Goal: Transaction & Acquisition: Purchase product/service

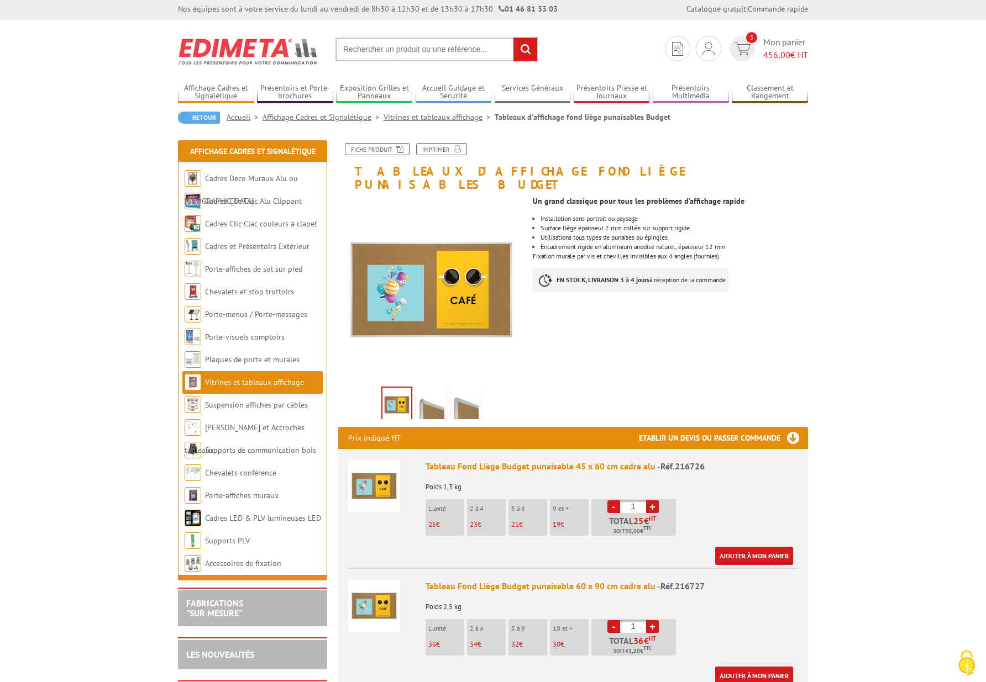
scroll to position [3, 0]
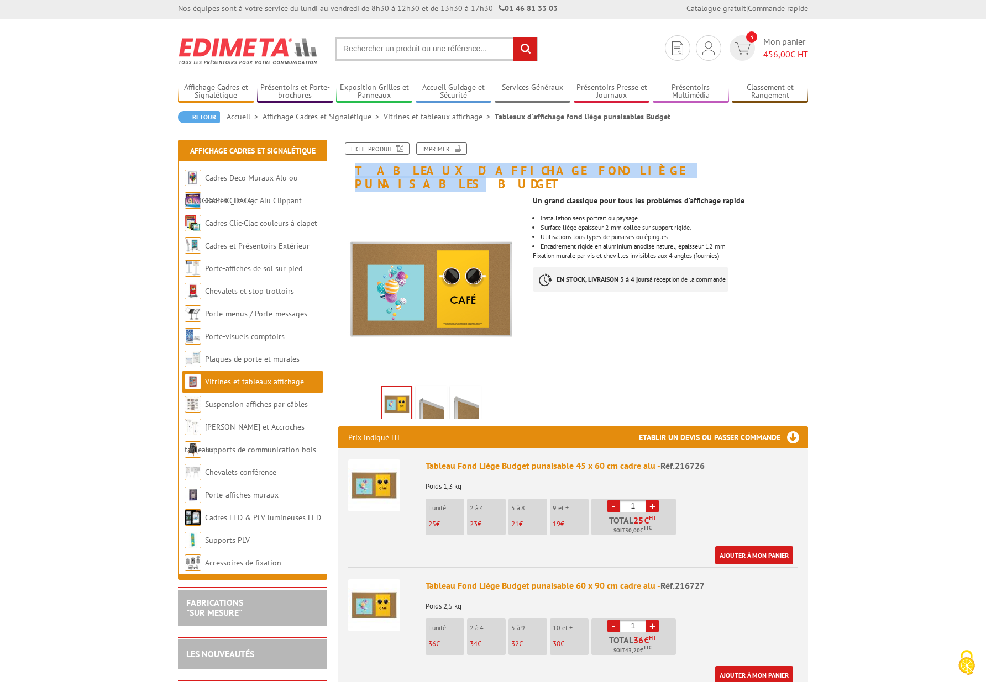
drag, startPoint x: 616, startPoint y: 171, endPoint x: 354, endPoint y: 170, distance: 262.4
click at [354, 170] on h1 "Tableaux d'affichage fond liège punaisables Budget" at bounding box center [573, 167] width 486 height 48
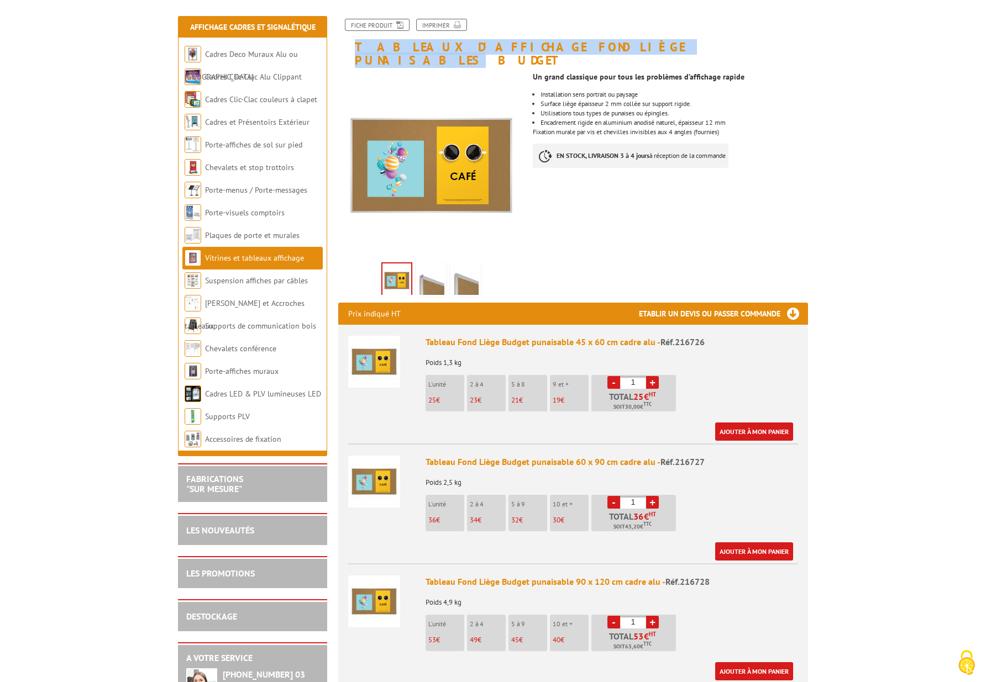
scroll to position [130, 0]
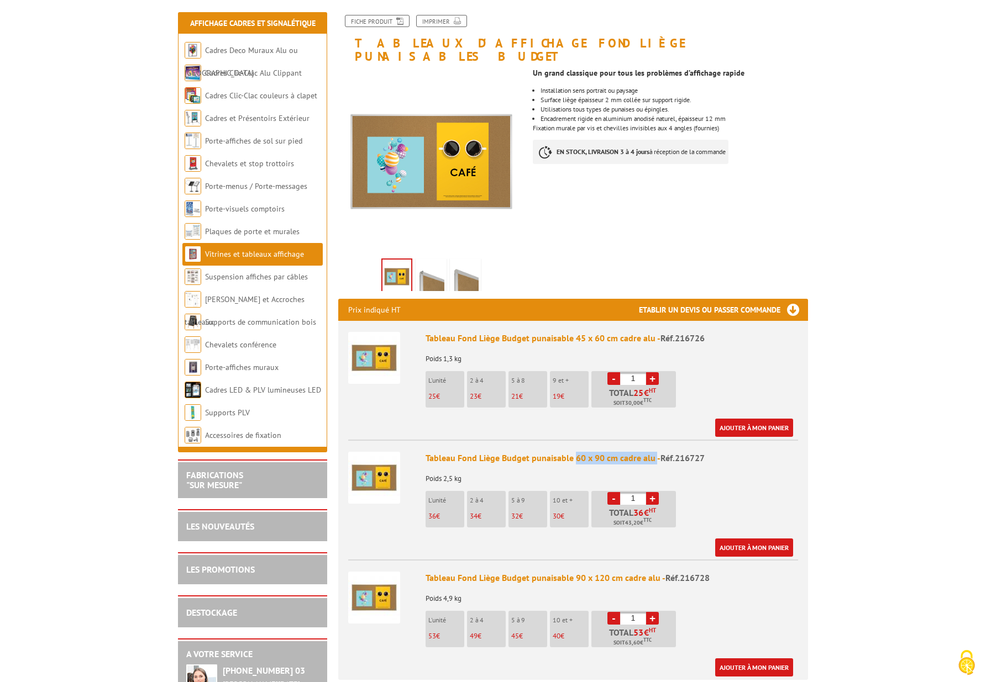
drag, startPoint x: 573, startPoint y: 445, endPoint x: 654, endPoint y: 449, distance: 80.2
click at [654, 452] on div "Tableau Fond Liège Budget punaisable 60 x 90 cm cadre alu - Réf.216727" at bounding box center [611, 458] width 372 height 13
copy div "60 x 90 cm cadre alu"
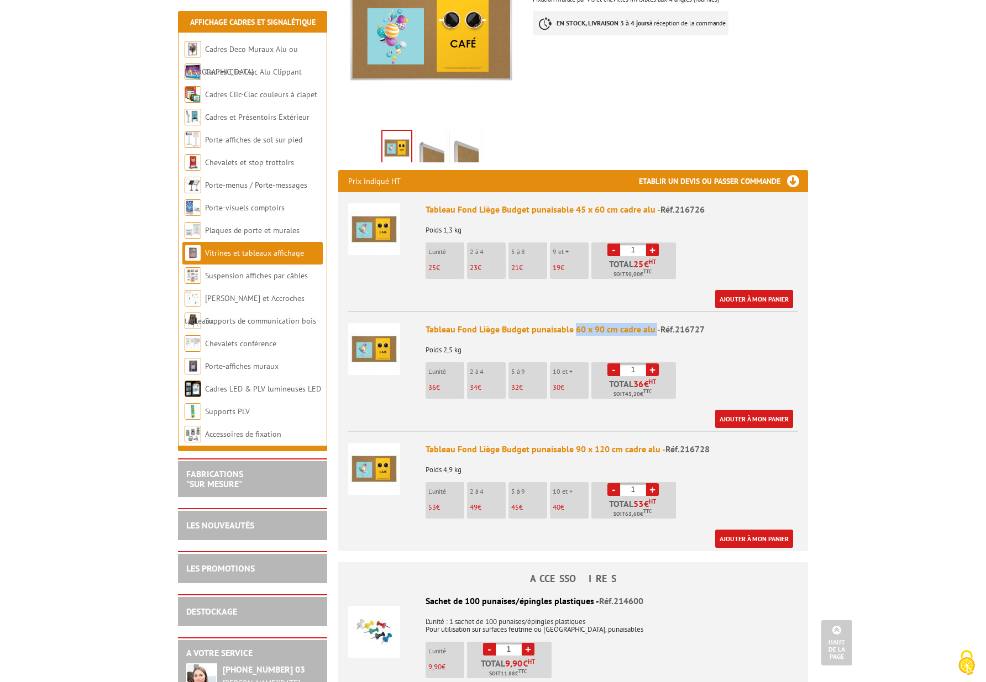
scroll to position [261, 0]
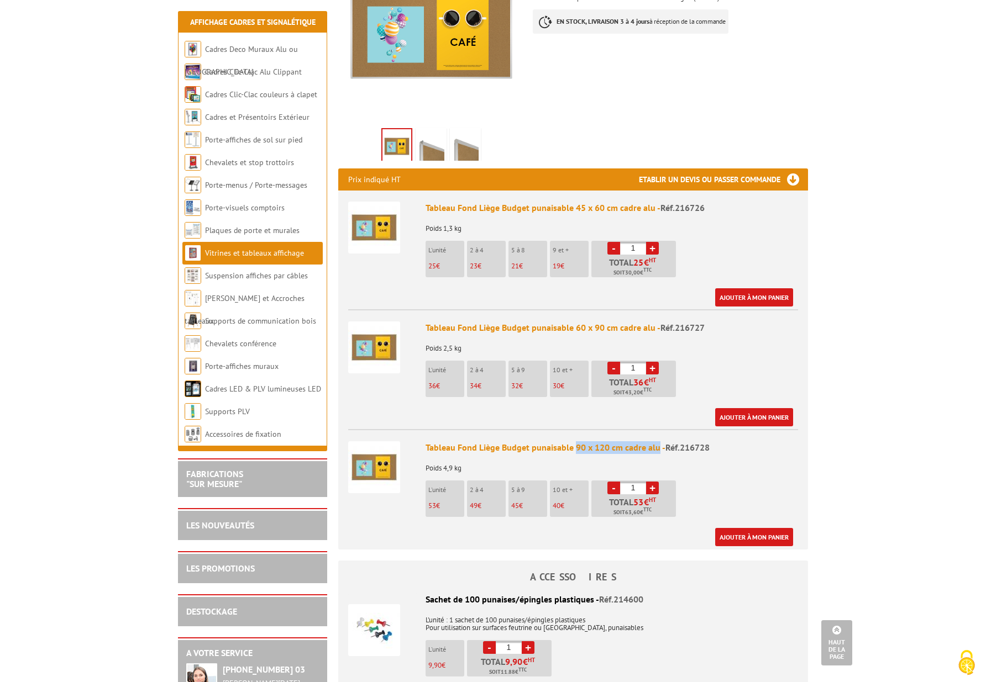
drag, startPoint x: 574, startPoint y: 434, endPoint x: 657, endPoint y: 438, distance: 83.0
click at [657, 441] on div "Tableau Fond Liège Budget punaisable 90 x 120 cm cadre alu - Réf.216728" at bounding box center [611, 447] width 372 height 13
copy div "90 x 120 cm cadre alu"
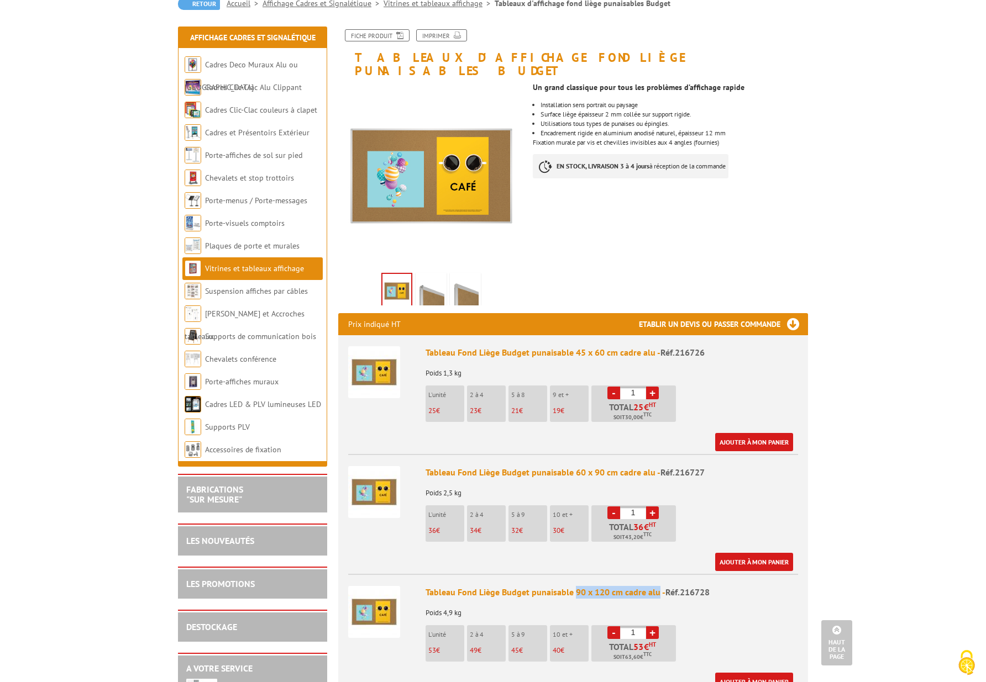
scroll to position [0, 0]
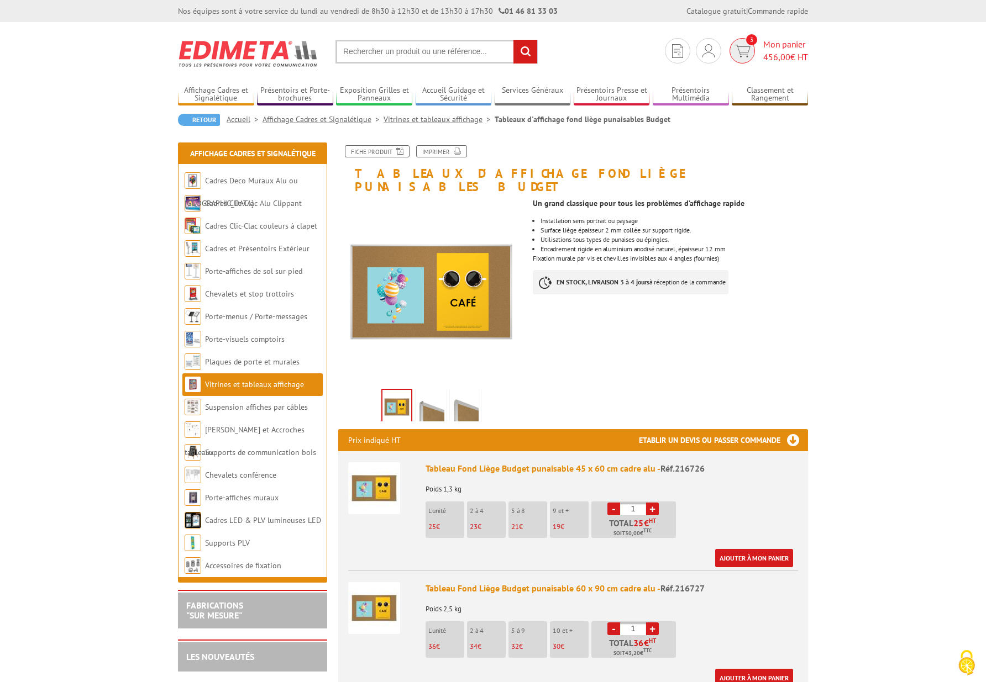
click at [748, 49] on span "3" at bounding box center [741, 50] width 25 height 25
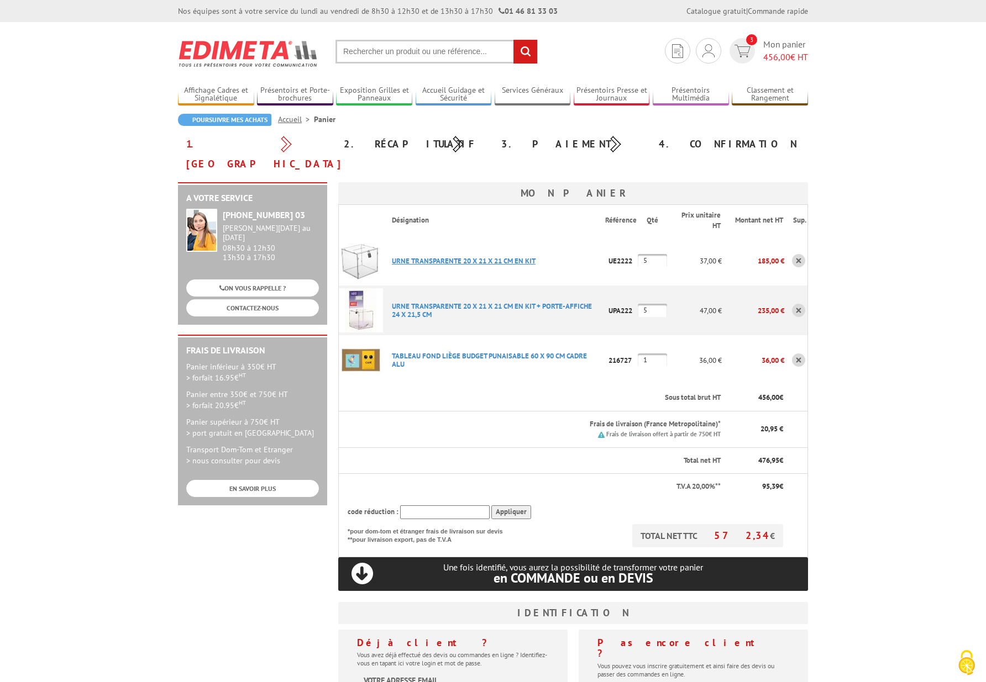
type input "[EMAIL_ADDRESS][DOMAIN_NAME]"
click at [450, 256] on link "URNE TRANSPARENTE 20 X 21 X 21 CM EN KIT" at bounding box center [464, 260] width 144 height 9
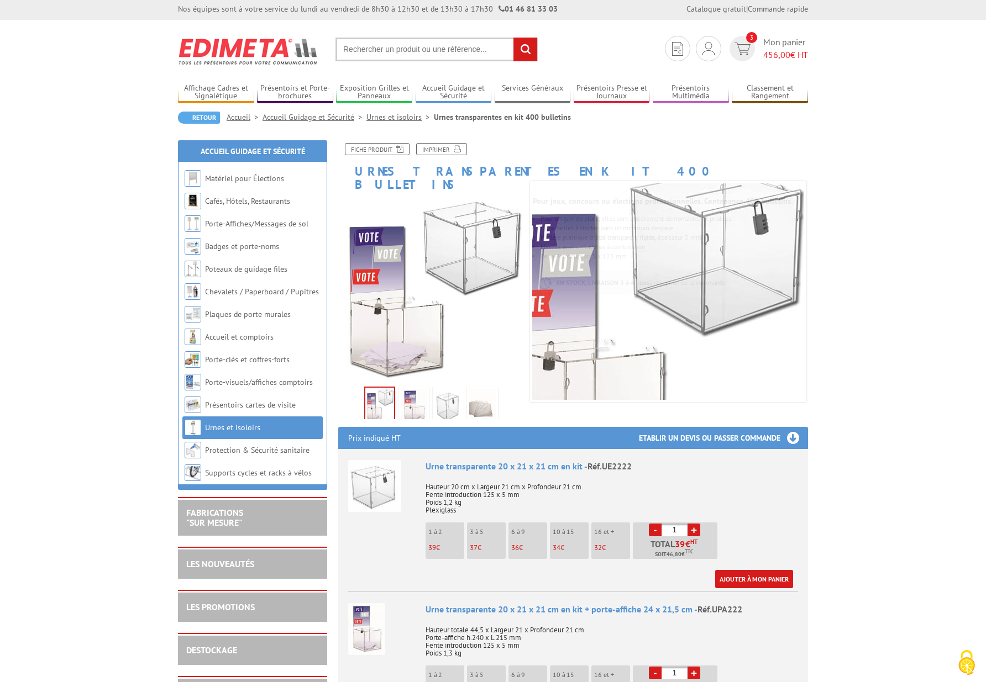
scroll to position [5, 0]
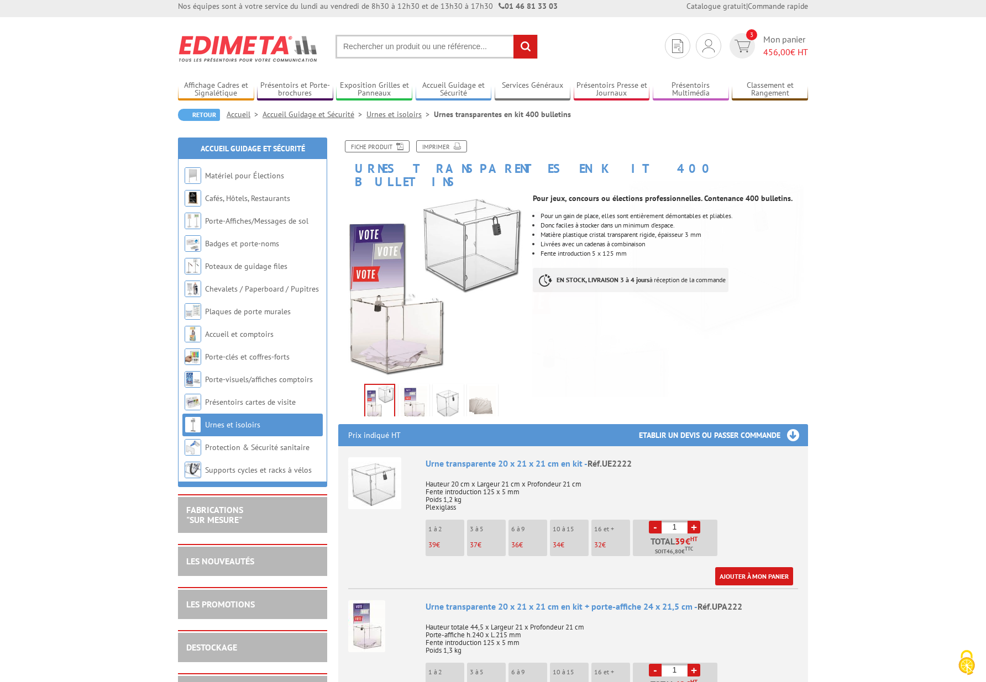
drag, startPoint x: 502, startPoint y: 450, endPoint x: 581, endPoint y: 453, distance: 78.5
click at [581, 457] on div "Urne transparente 20 x 21 x 21 cm en kit - Réf.UE2222" at bounding box center [611, 463] width 372 height 13
copy div "20 x 21 x 21 cm en kit"
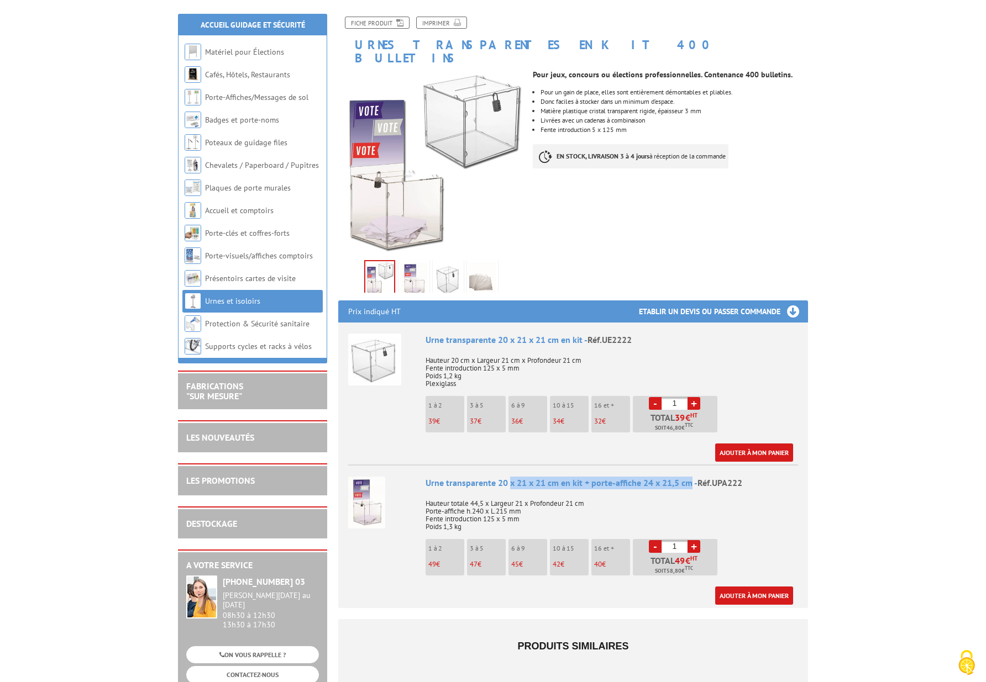
scroll to position [130, 0]
drag, startPoint x: 663, startPoint y: 471, endPoint x: 497, endPoint y: 471, distance: 166.3
click at [497, 477] on div "Urne transparente 20 x 21 x 21 cm en kit + porte-affiche 24 x 21,5 cm - Réf.UPA…" at bounding box center [611, 483] width 372 height 13
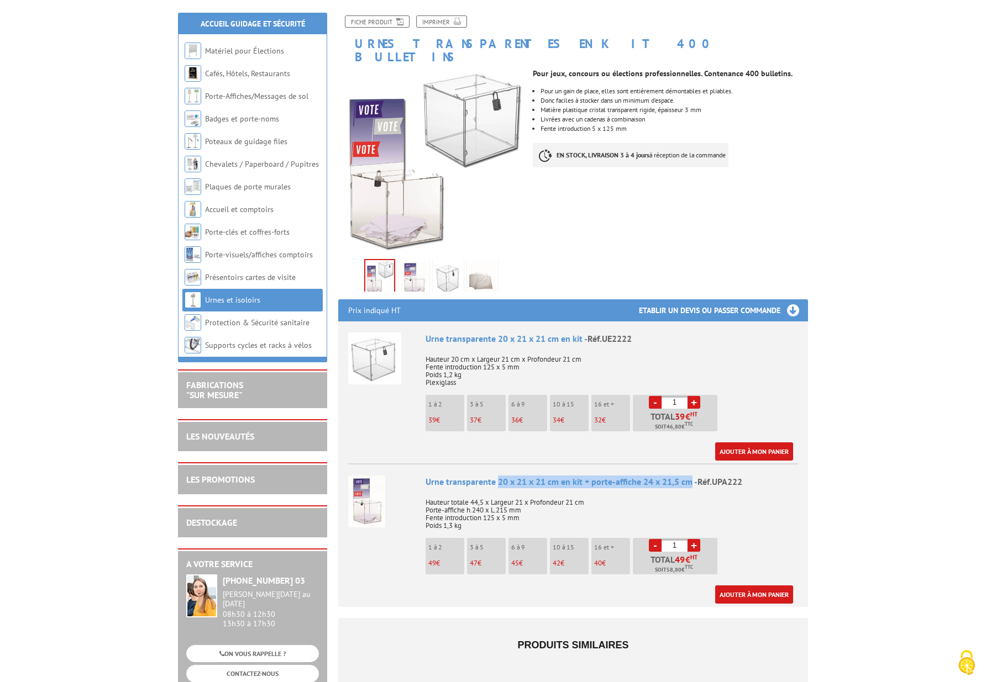
copy div "20 x 21 x 21 cm en kit + porte-affiche 24 x 21,5 cm"
click at [364, 495] on img at bounding box center [366, 502] width 37 height 52
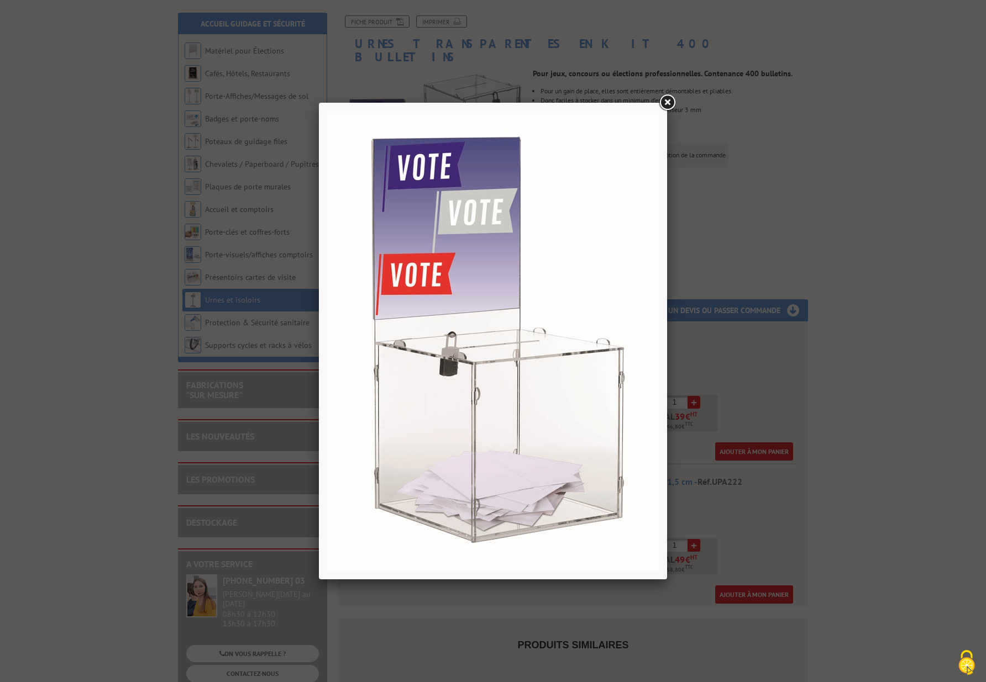
click at [866, 371] on div at bounding box center [493, 341] width 986 height 682
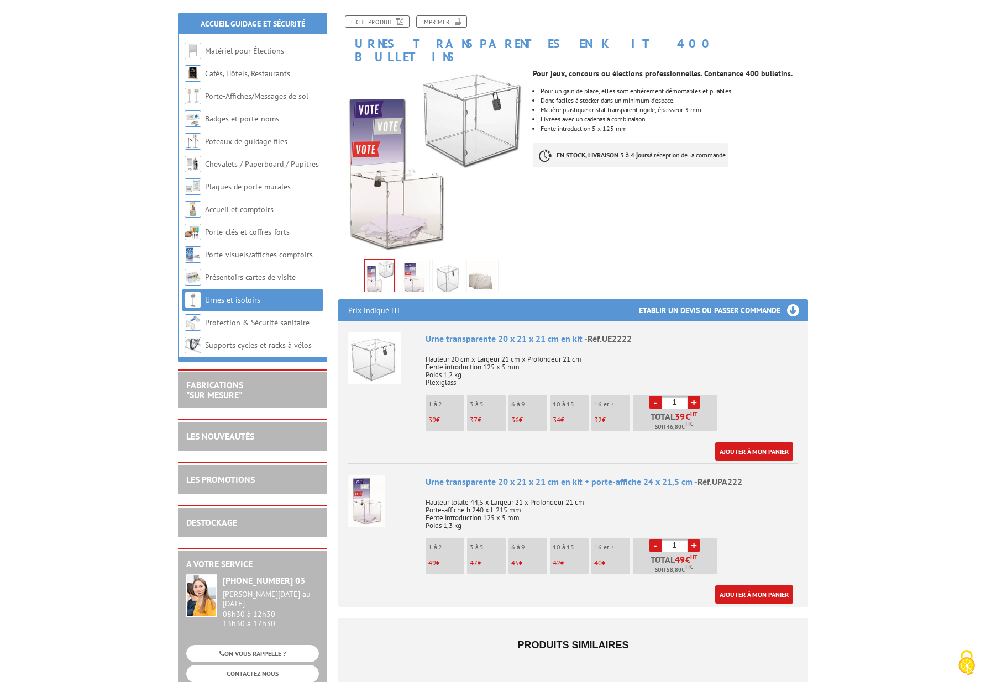
click at [369, 360] on img at bounding box center [374, 359] width 53 height 52
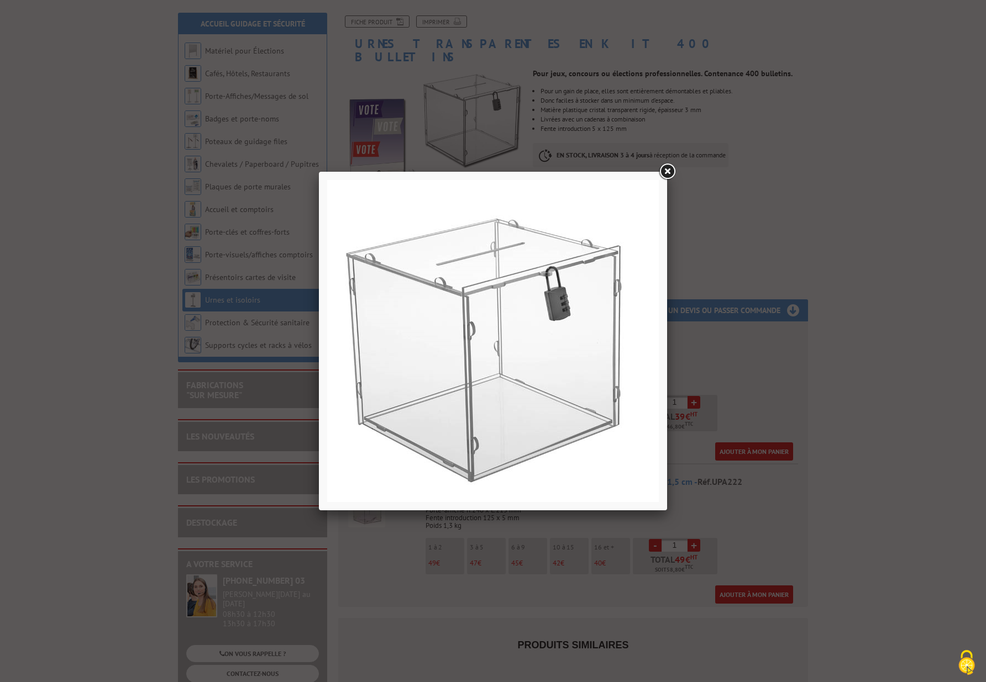
click at [914, 380] on div at bounding box center [493, 341] width 986 height 682
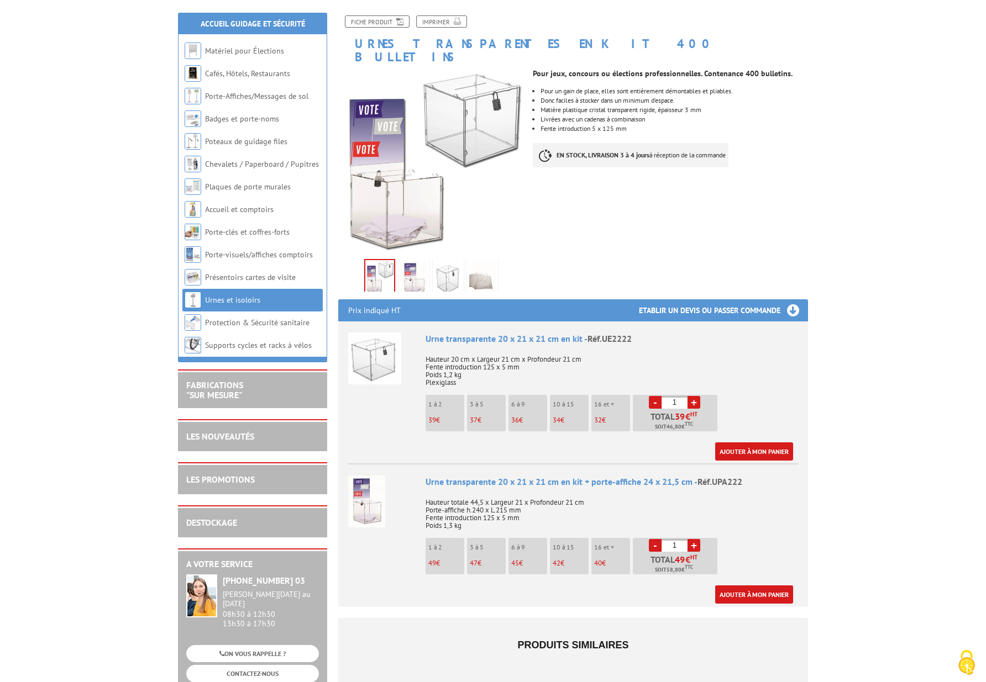
click at [400, 519] on div at bounding box center [382, 500] width 69 height 71
click at [365, 495] on img at bounding box center [366, 502] width 37 height 52
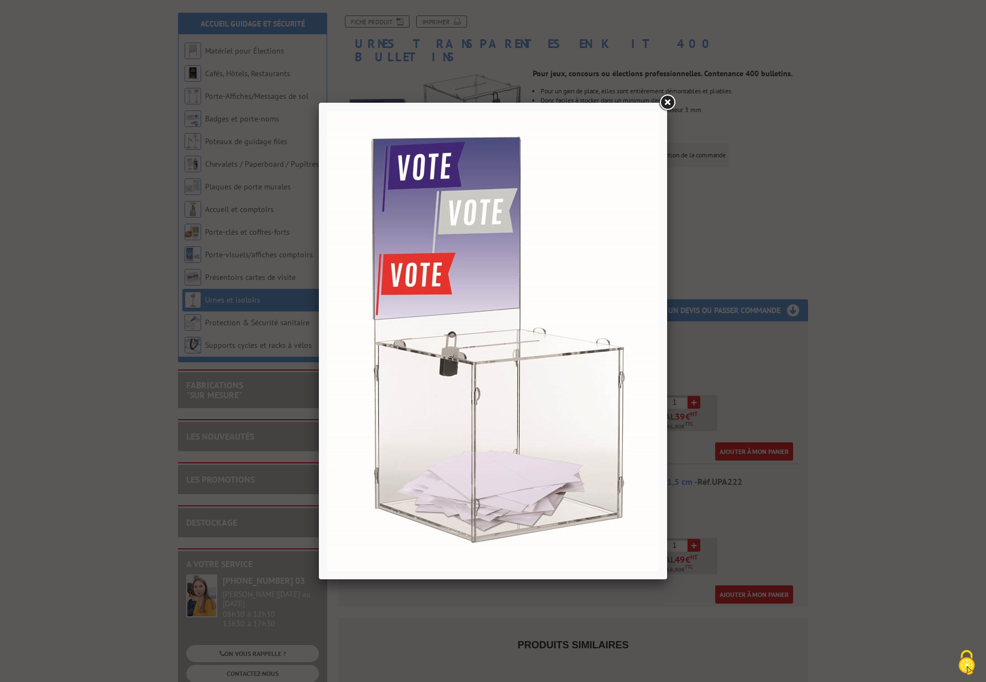
click at [848, 493] on div at bounding box center [493, 341] width 986 height 682
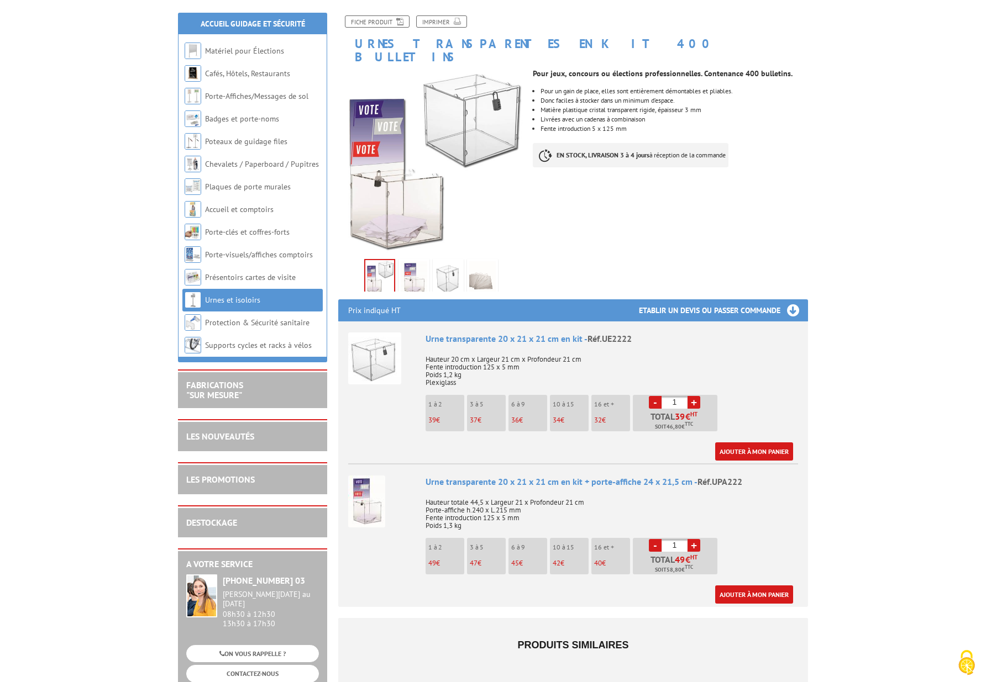
click at [476, 268] on img at bounding box center [482, 278] width 27 height 34
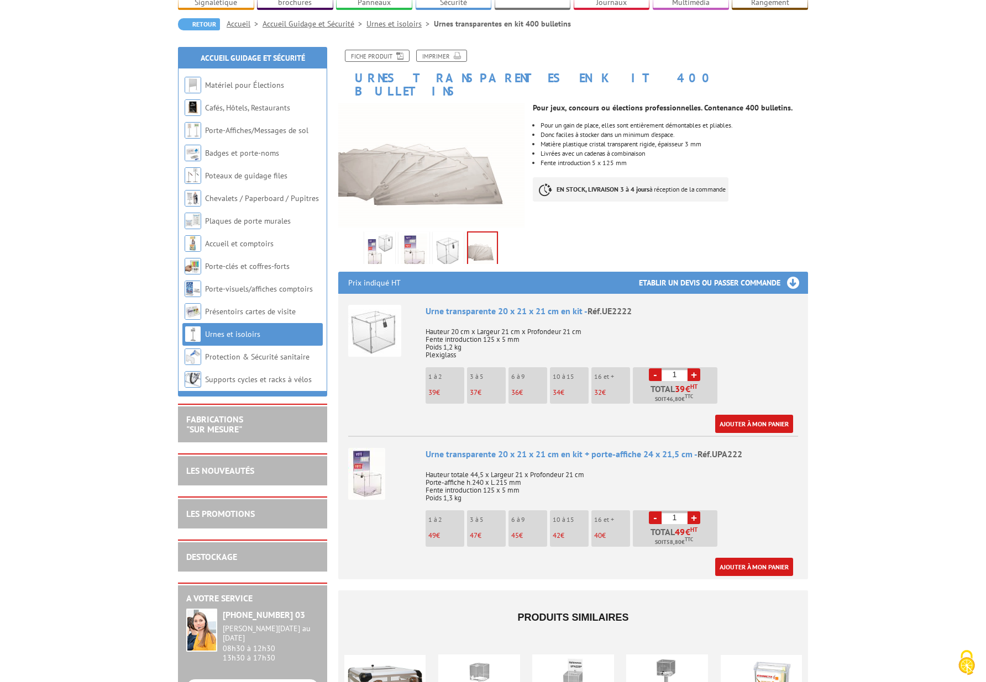
scroll to position [78, 0]
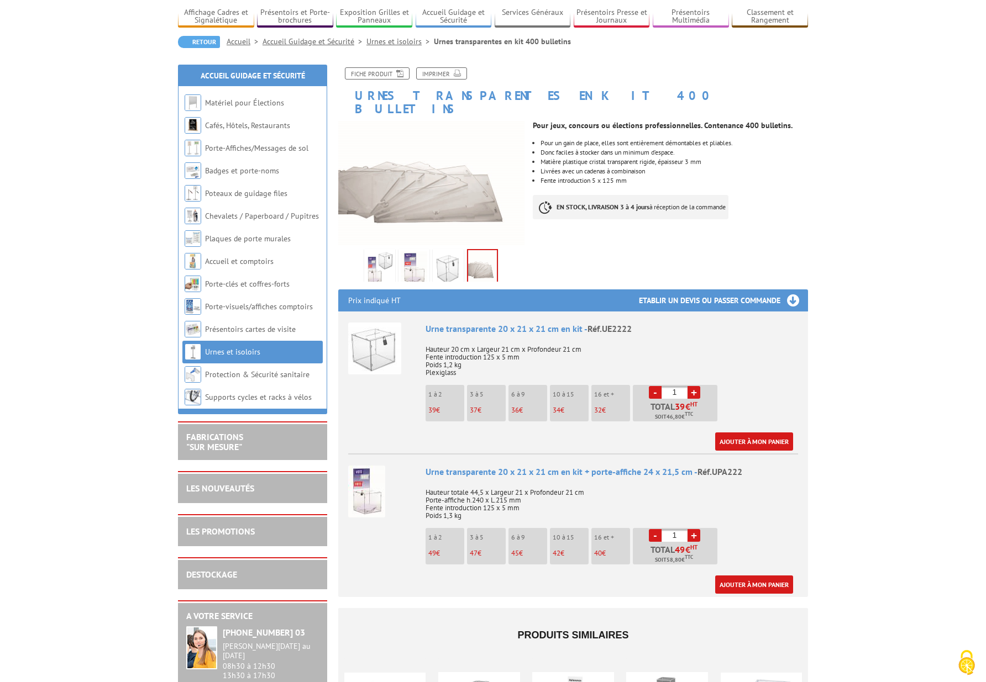
click at [443, 252] on img at bounding box center [448, 268] width 27 height 34
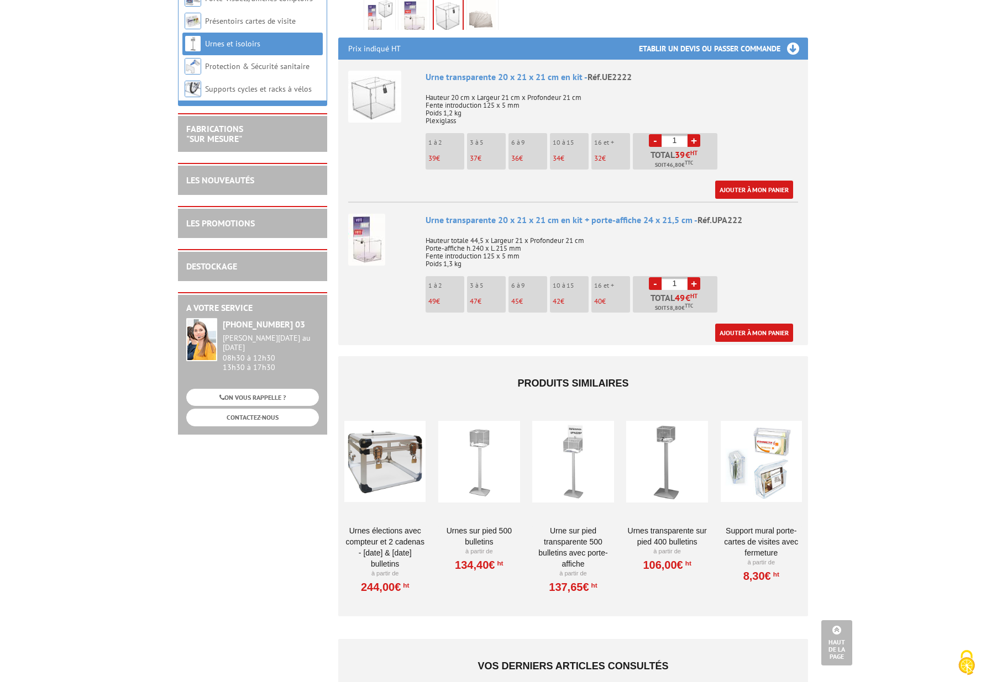
scroll to position [0, 0]
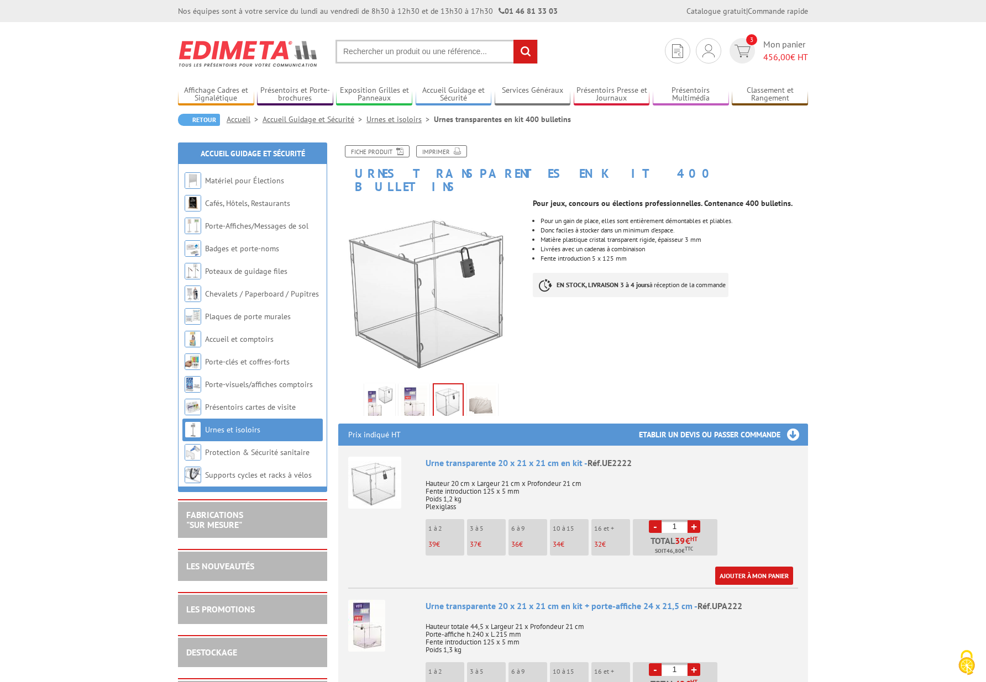
click at [380, 119] on link "Urnes et isoloirs" at bounding box center [399, 119] width 67 height 10
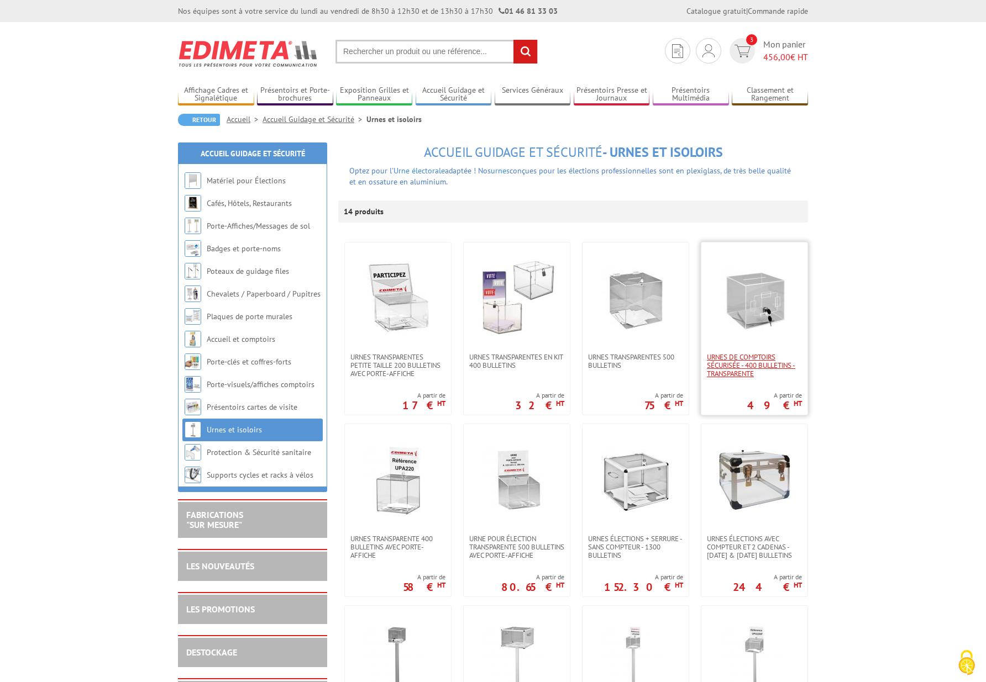
scroll to position [3, 0]
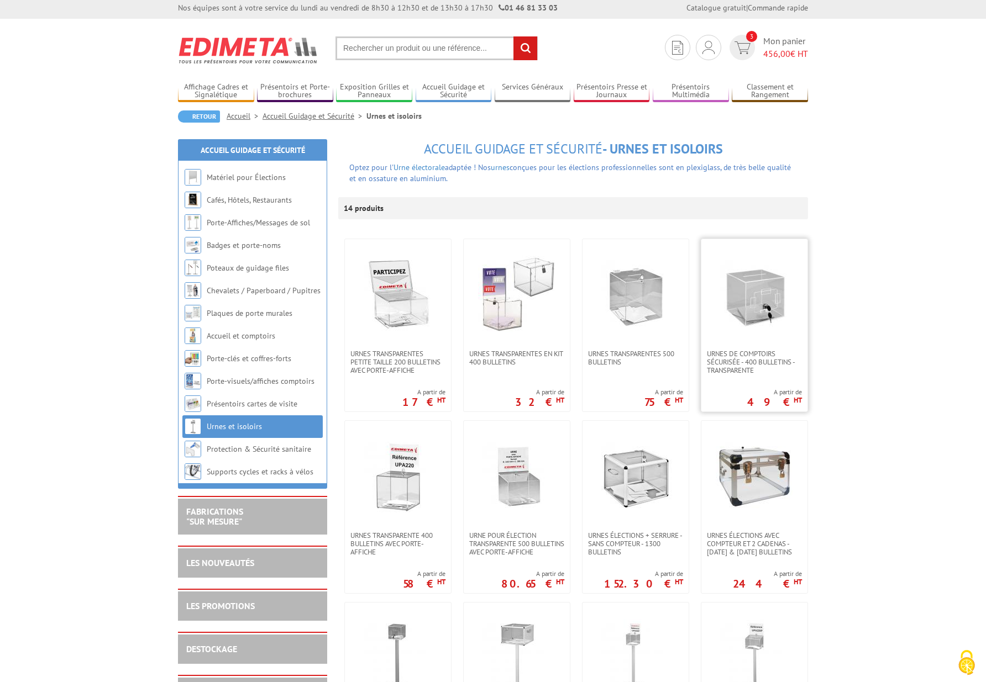
click at [750, 328] on img at bounding box center [753, 294] width 77 height 77
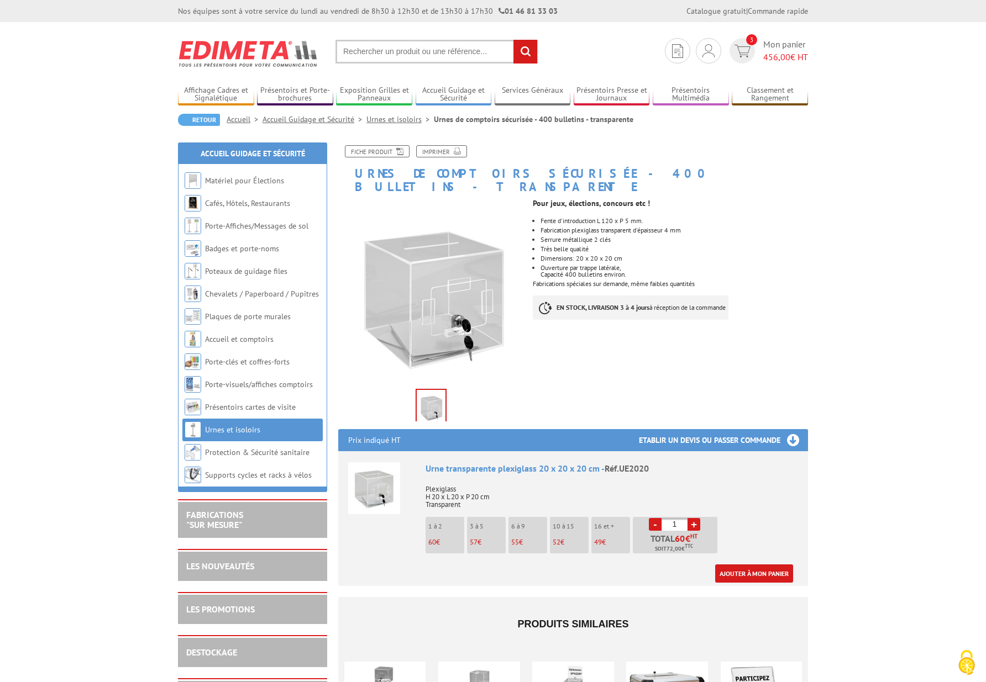
scroll to position [4, 0]
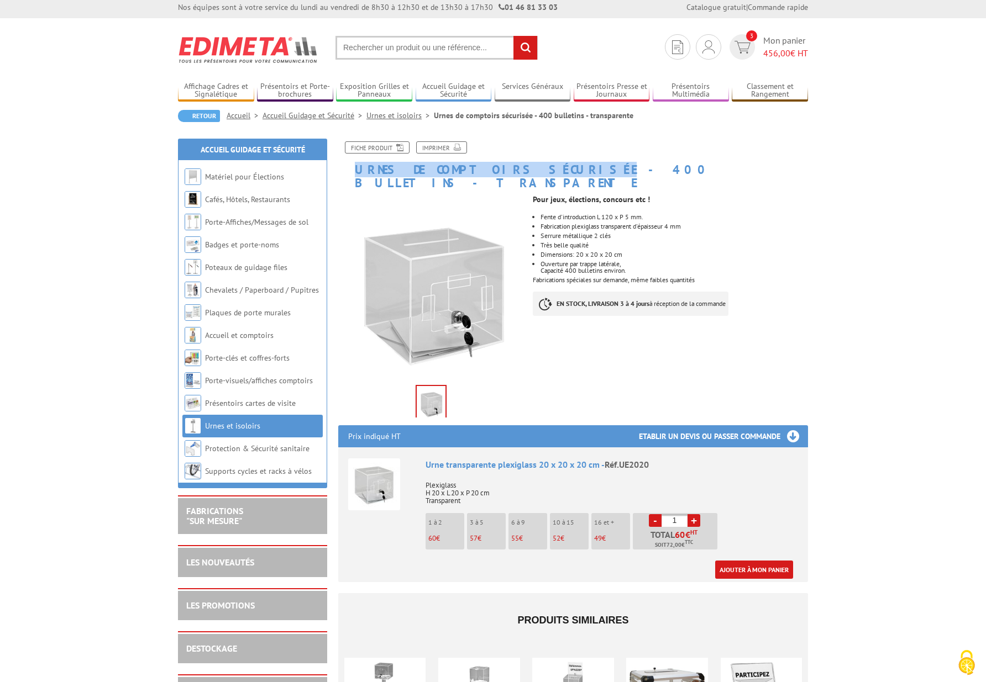
drag, startPoint x: 357, startPoint y: 170, endPoint x: 534, endPoint y: 176, distance: 176.4
click at [534, 176] on div "Fiche produit Imprimer Urnes de comptoirs sécurisée - 400 bulletins - transpare…" at bounding box center [573, 638] width 486 height 994
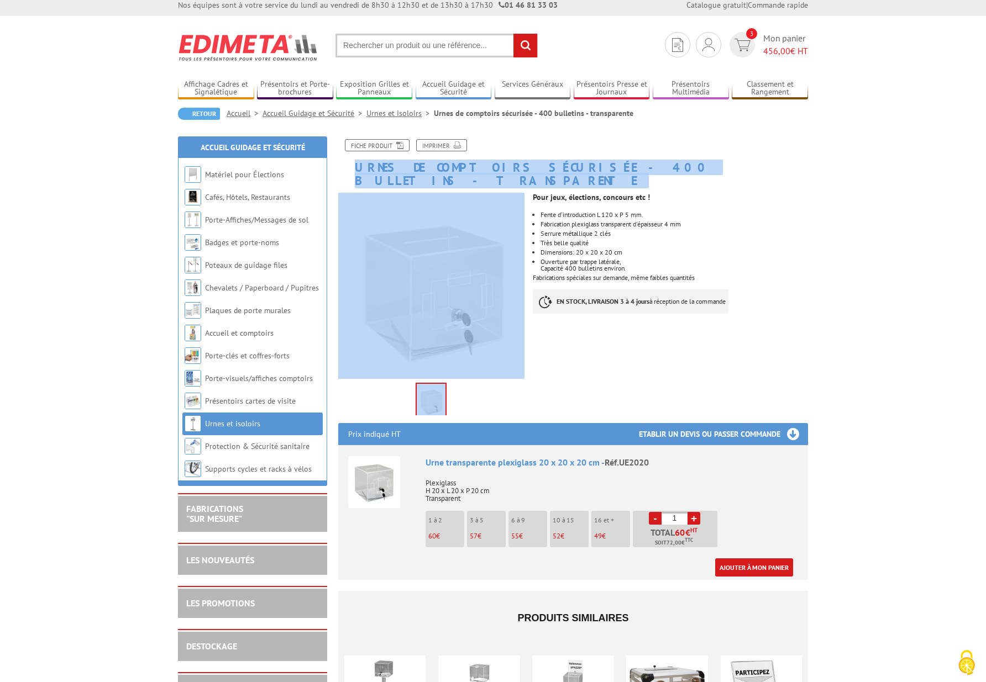
scroll to position [6, 0]
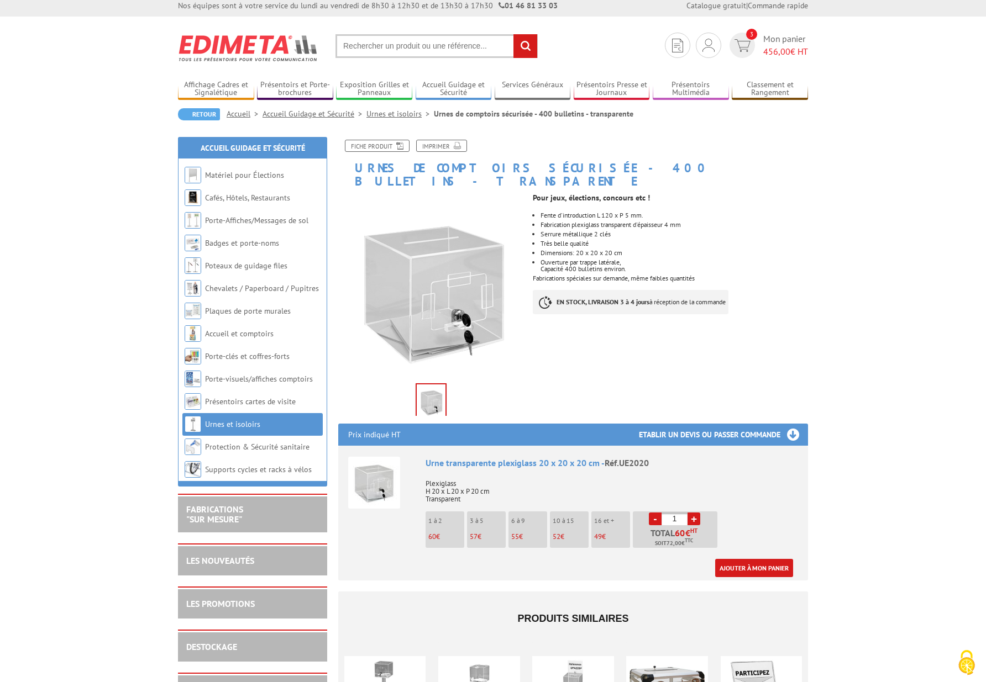
click at [461, 382] on ul at bounding box center [431, 399] width 146 height 34
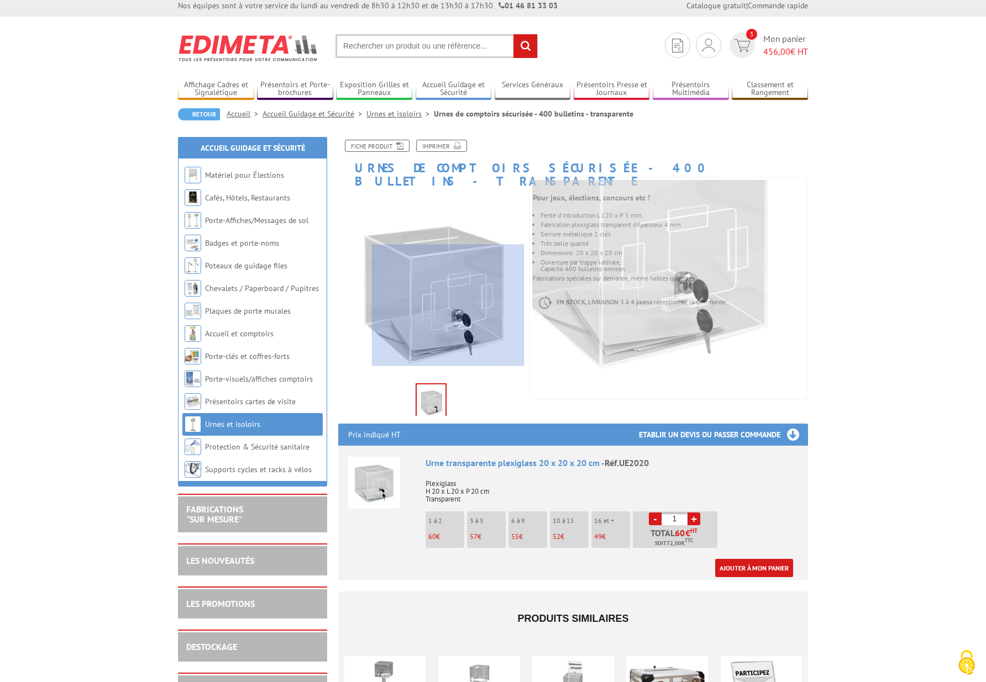
click at [451, 308] on div at bounding box center [448, 306] width 152 height 122
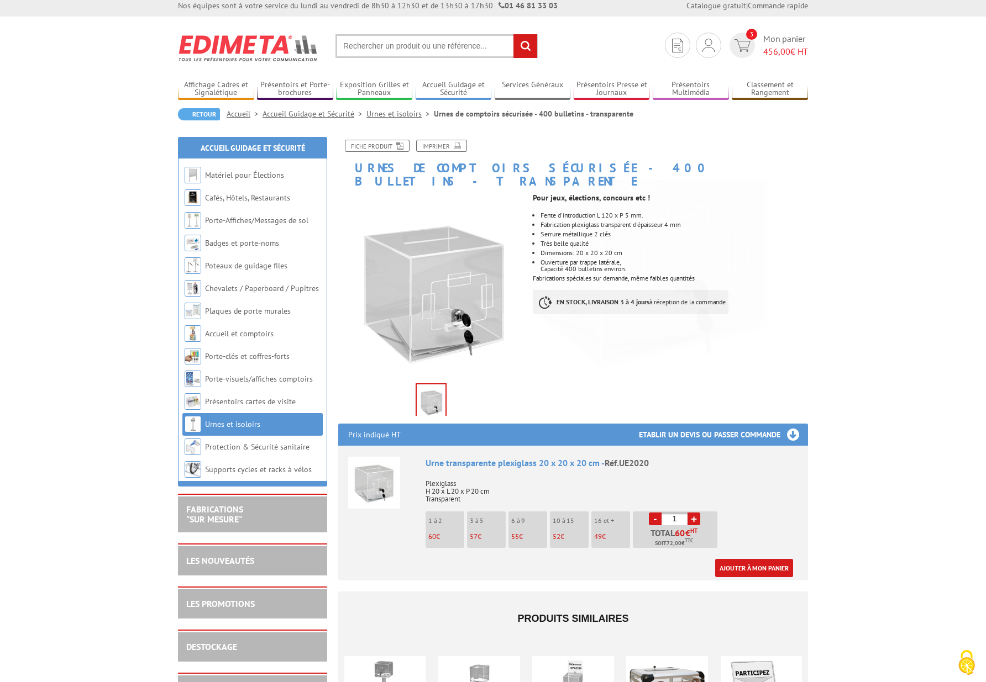
click at [500, 382] on ul at bounding box center [431, 399] width 146 height 34
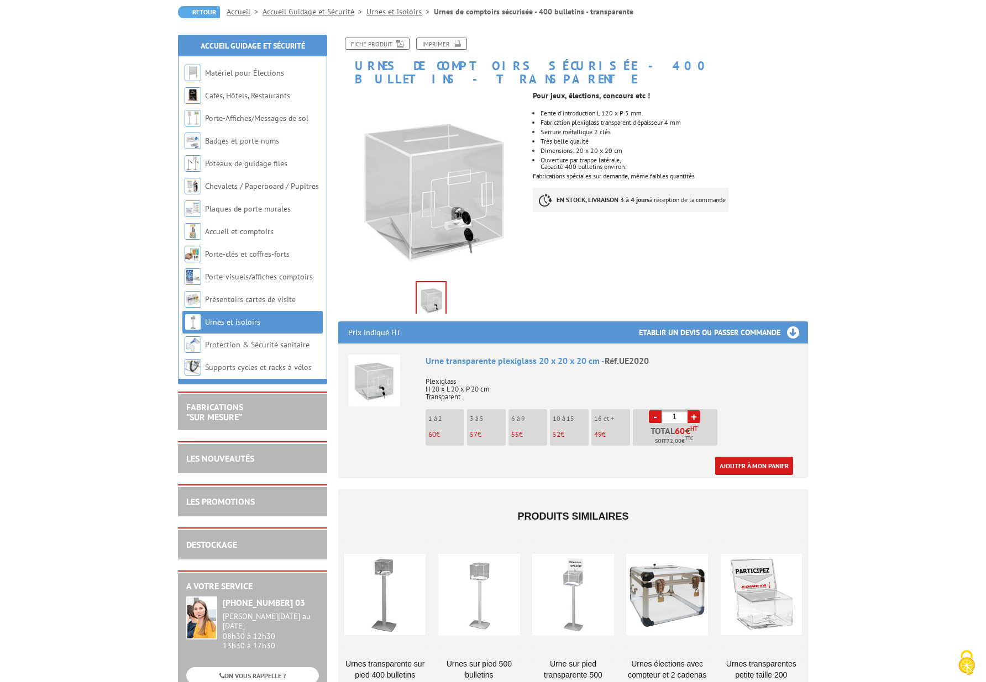
scroll to position [120, 0]
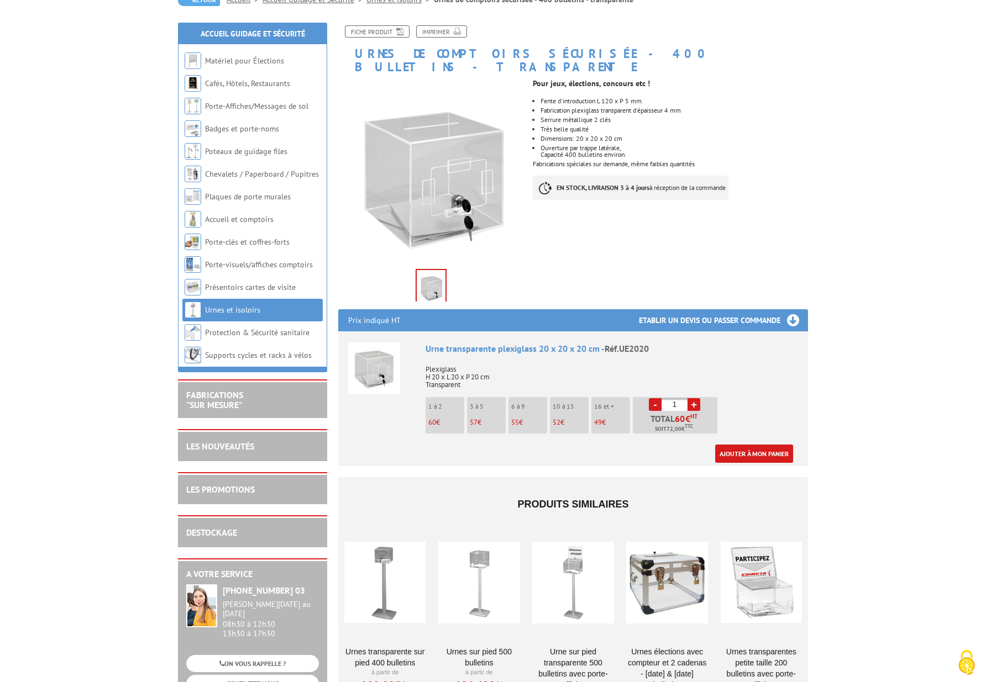
click at [692, 398] on link "+" at bounding box center [693, 404] width 13 height 13
click at [693, 398] on link "+" at bounding box center [693, 404] width 13 height 13
type input "5"
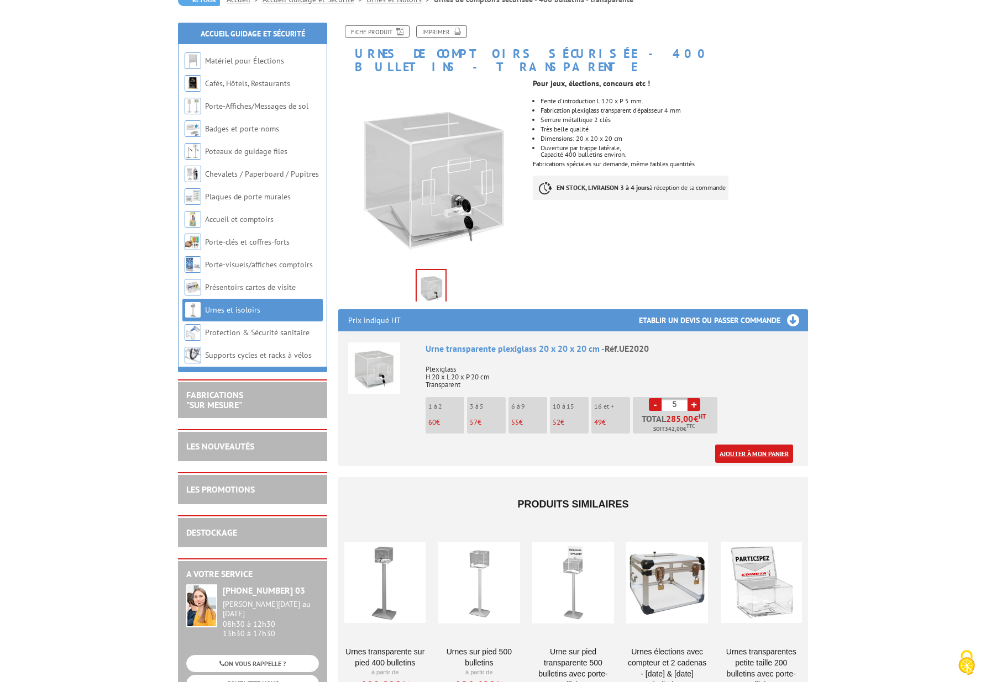
click at [743, 445] on link "Ajouter à mon panier" at bounding box center [754, 454] width 78 height 18
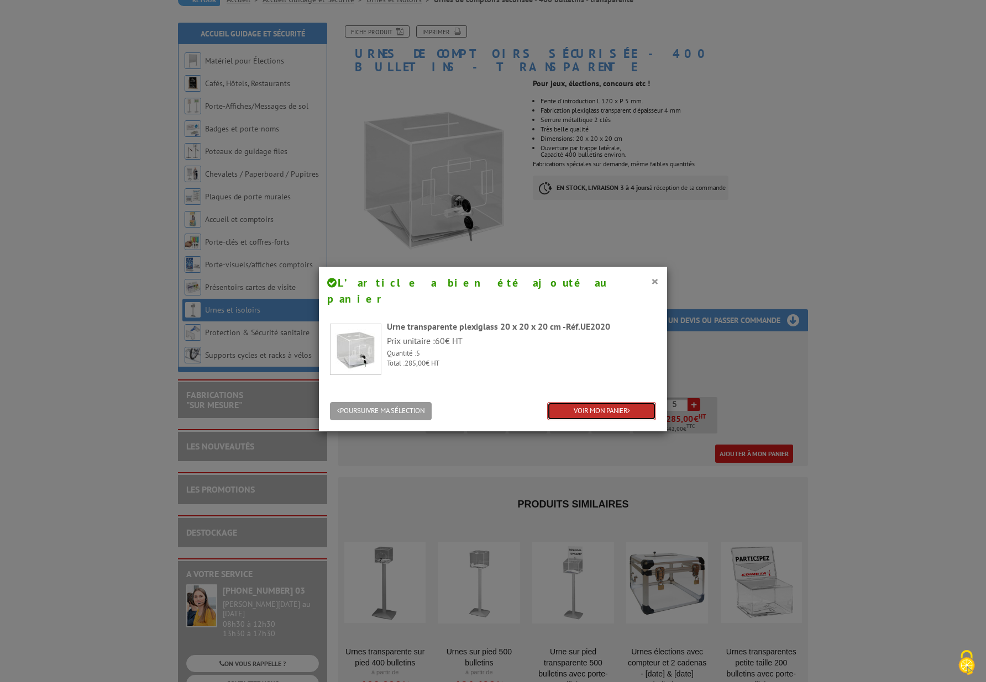
click at [601, 402] on link "VOIR MON PANIER" at bounding box center [601, 411] width 109 height 18
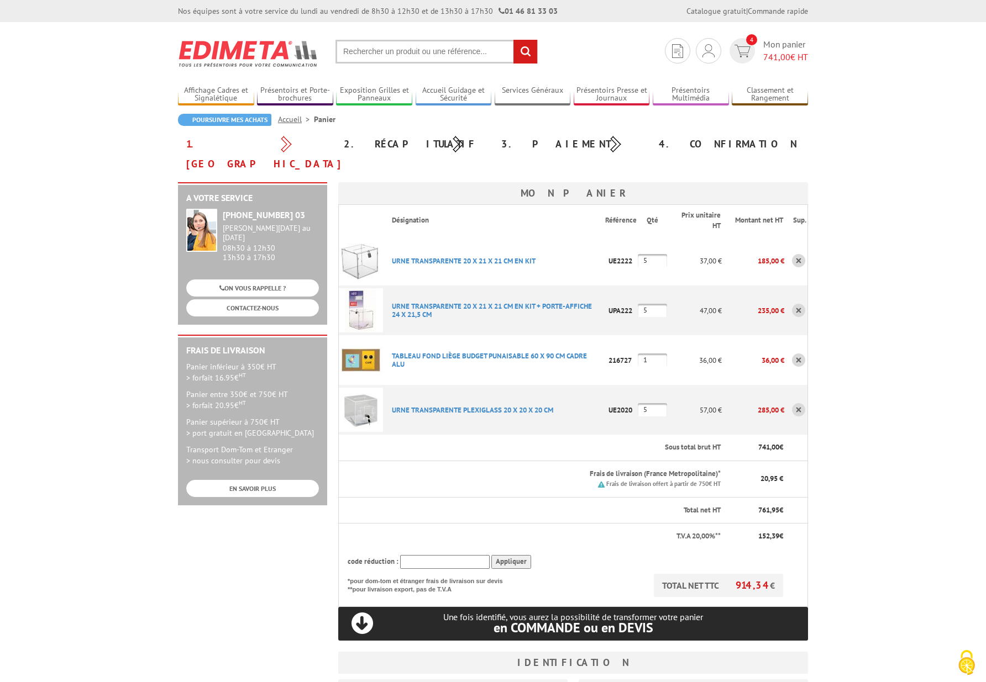
type input "[EMAIL_ADDRESS][DOMAIN_NAME]"
click at [367, 339] on img at bounding box center [361, 360] width 44 height 44
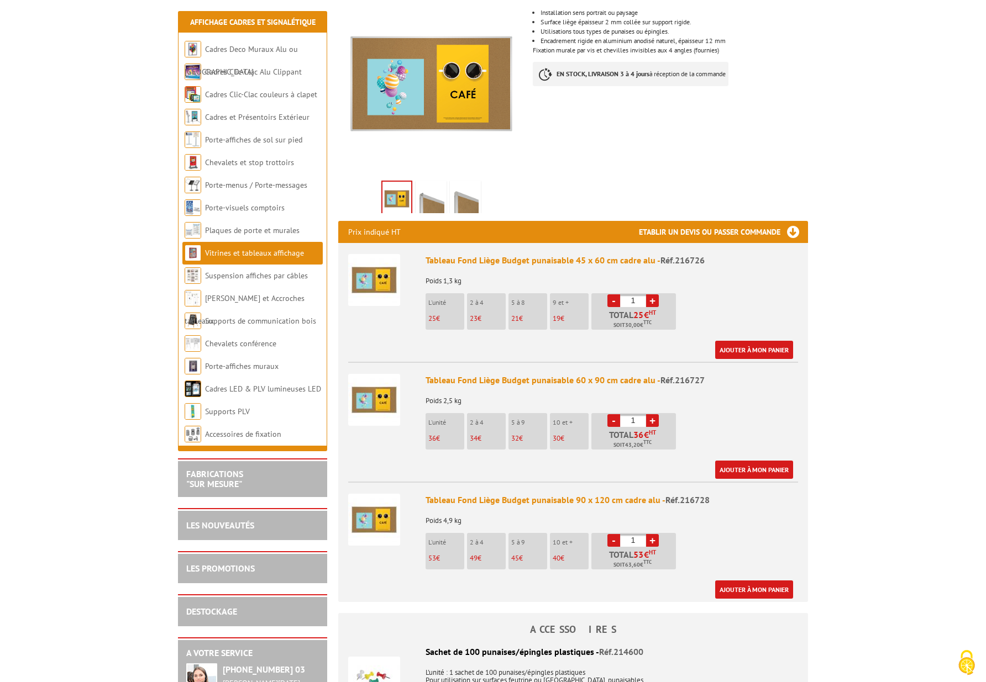
scroll to position [214, 0]
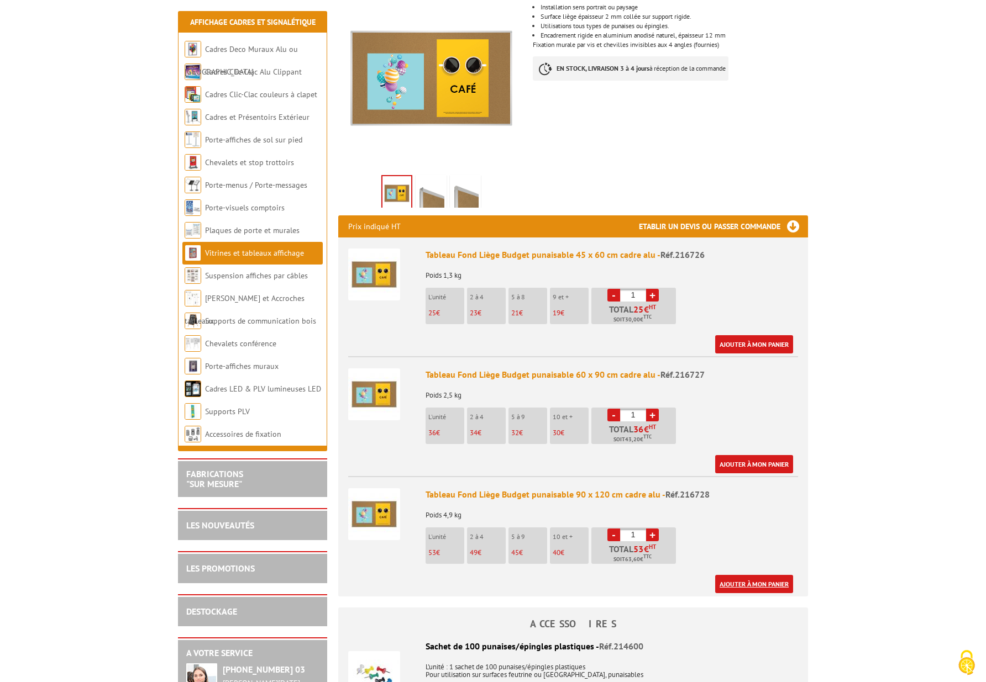
click at [745, 575] on link "Ajouter à mon panier" at bounding box center [754, 584] width 78 height 18
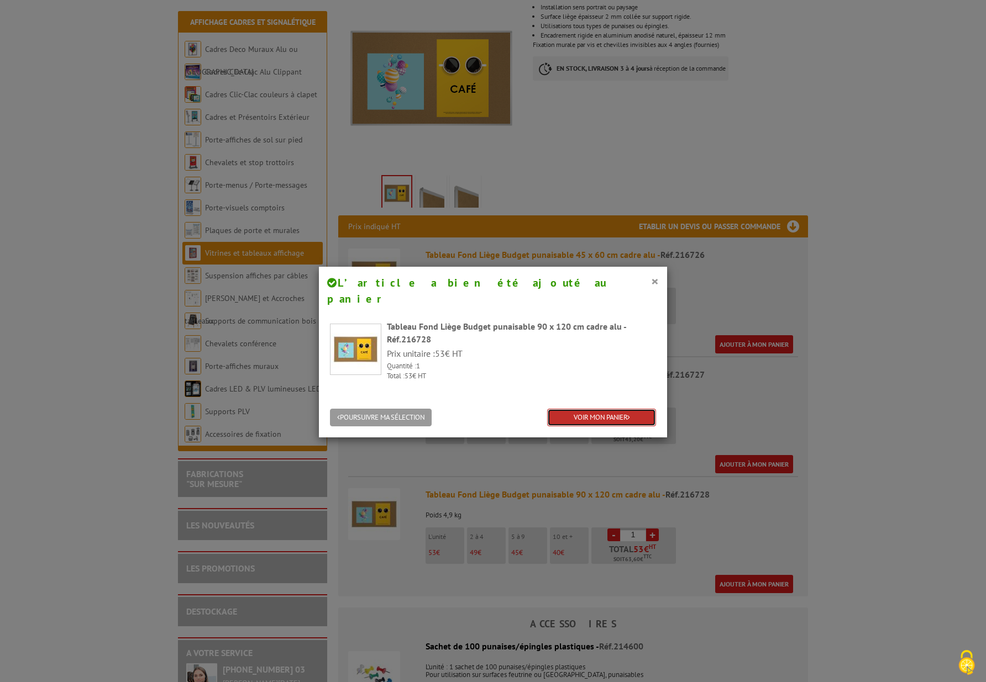
click at [585, 409] on link "VOIR MON PANIER" at bounding box center [601, 418] width 109 height 18
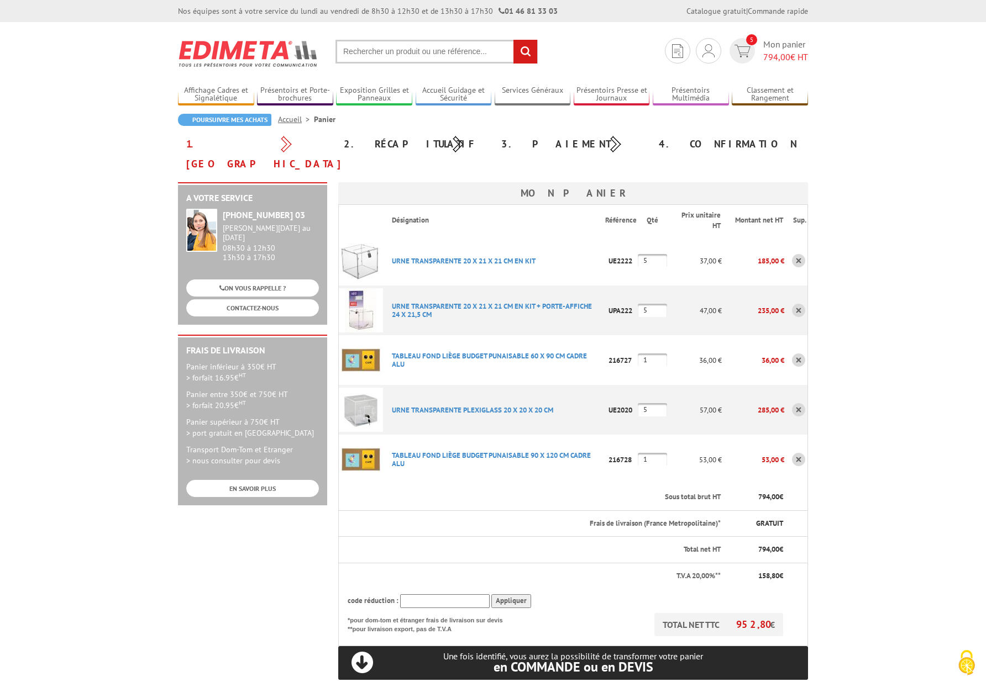
scroll to position [1, 0]
type input "[EMAIL_ADDRESS][DOMAIN_NAME]"
click at [148, 223] on body "Nos équipes sont à votre service du [DATE] au [DATE] de 8h30 à 12h30 et de 13h3…" at bounding box center [493, 573] width 986 height 1148
click at [97, 251] on body "Nos équipes sont à votre service du [DATE] au [DATE] de 8h30 à 12h30 et de 13h3…" at bounding box center [493, 573] width 986 height 1148
click at [136, 151] on body "Nos équipes sont à votre service du [DATE] au [DATE] de 8h30 à 12h30 et de 13h3…" at bounding box center [493, 573] width 986 height 1148
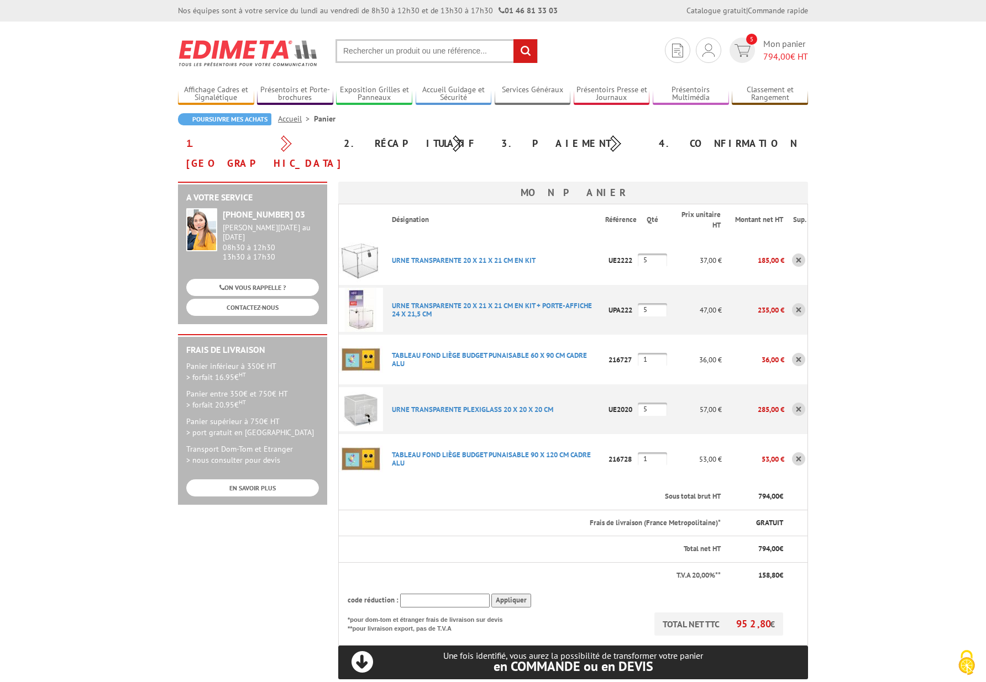
click at [923, 359] on body "Nos équipes sont à votre service du [DATE] au [DATE] de 8h30 à 12h30 et de 13h3…" at bounding box center [493, 573] width 986 height 1148
